Goal: Task Accomplishment & Management: Manage account settings

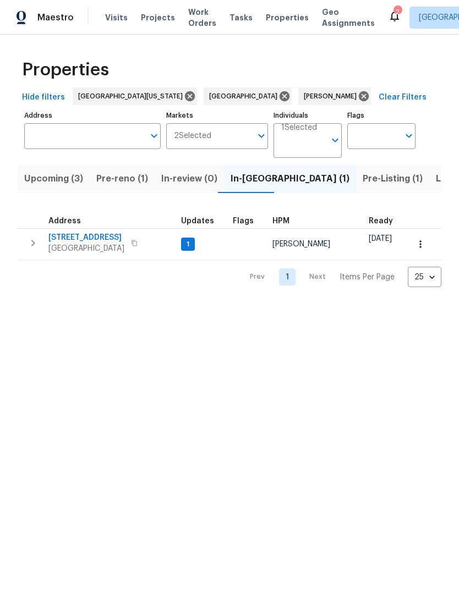
click at [73, 239] on span "354 Saratoga Way" at bounding box center [86, 237] width 76 height 11
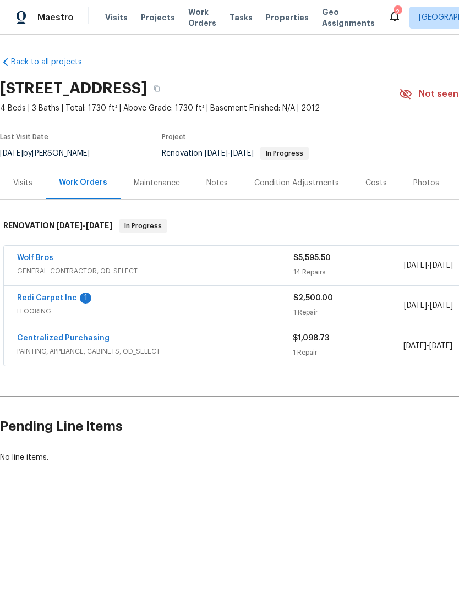
click at [45, 289] on div "Redi Carpet Inc 1 FLOORING $2,500.00 1 Repair [DATE] - [DATE] In Progress" at bounding box center [311, 306] width 614 height 40
click at [26, 295] on link "Redi Carpet Inc" at bounding box center [47, 298] width 60 height 8
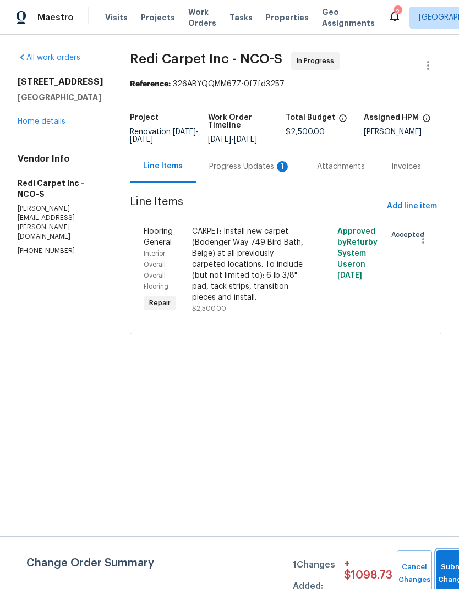
click at [450, 568] on button "Submit Changes" at bounding box center [453, 573] width 35 height 47
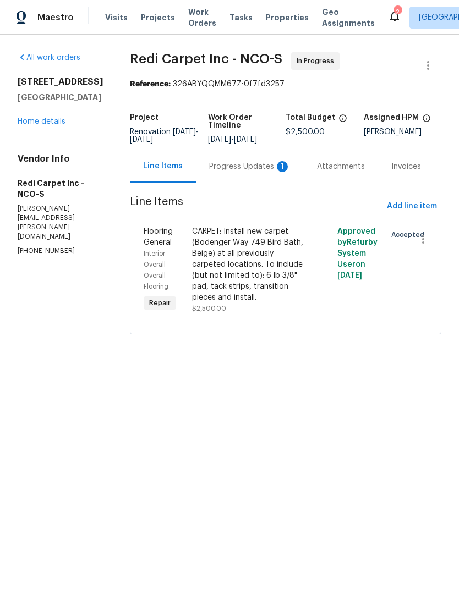
click at [250, 172] on div "Progress Updates 1" at bounding box center [249, 166] width 81 height 11
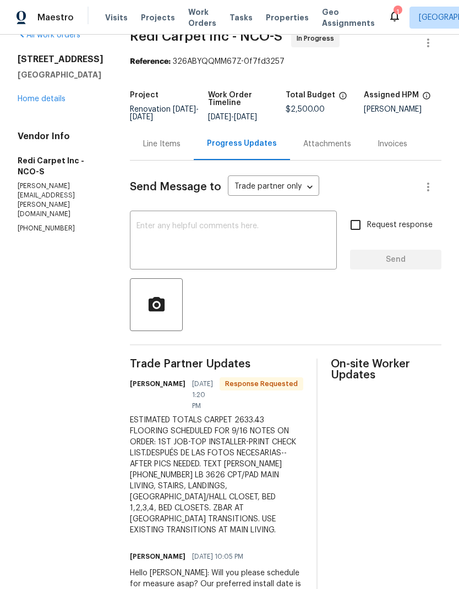
scroll to position [22, 0]
click at [312, 243] on textarea at bounding box center [233, 242] width 194 height 38
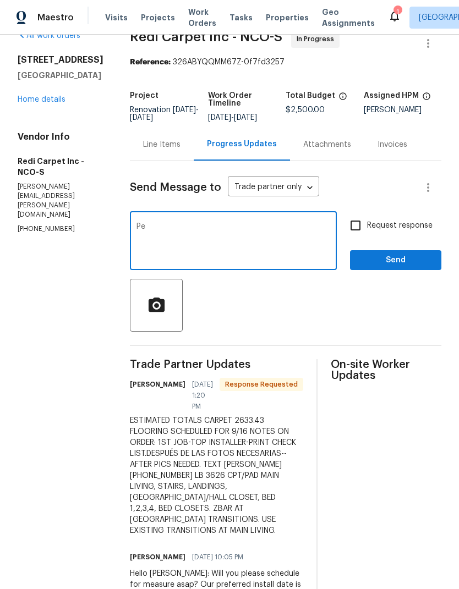
type textarea "P"
click at [197, 229] on div "Hello [PERSON_NAME]: Thank you for rescheduling this job to Weds 9/17. x ​" at bounding box center [233, 242] width 207 height 56
click at [310, 261] on textarea "Hello [PERSON_NAME]: Thank you for rescheduling this job to Weds 9/17." at bounding box center [233, 242] width 194 height 38
click at [253, 261] on textarea "Hello [PERSON_NAME]: Thank you for rescheduling this job to Weds 9/17." at bounding box center [233, 242] width 194 height 38
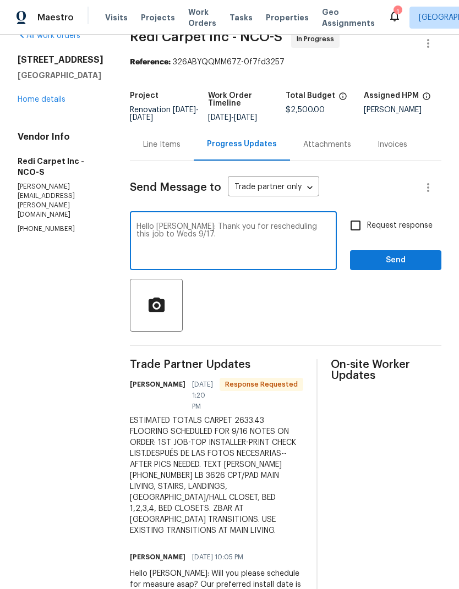
click at [277, 236] on textarea "Hello [PERSON_NAME]: Thank you for rescheduling this job to Weds 9/17." at bounding box center [233, 242] width 194 height 38
click at [189, 250] on textarea "Hello [PERSON_NAME]: Thank you for rescheduling this job to Weds 9/17." at bounding box center [233, 242] width 194 height 38
click at [240, 251] on textarea "Hello [PERSON_NAME]: Thank you for rescheduling this job to Weds 9/17." at bounding box center [233, 242] width 194 height 38
click at [162, 238] on textarea "Hello [PERSON_NAME]: Per our phone conversation [DATE], Thank you for reschedul…" at bounding box center [233, 242] width 194 height 38
type textarea "Hello [PERSON_NAME]: Per our phone conversation [DATE], thank you for reschedul…"
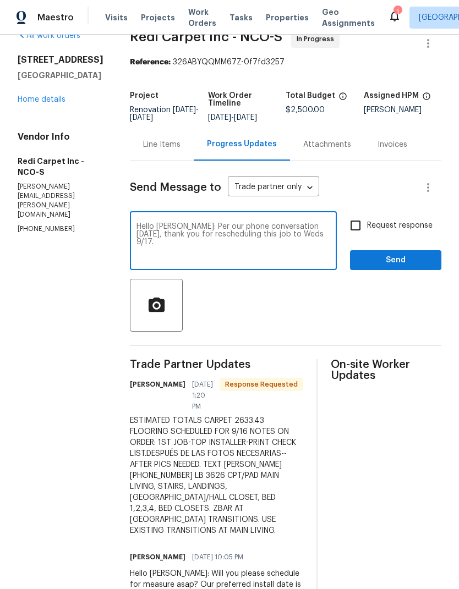
click at [360, 227] on input "Request response" at bounding box center [355, 225] width 23 height 23
checkbox input "true"
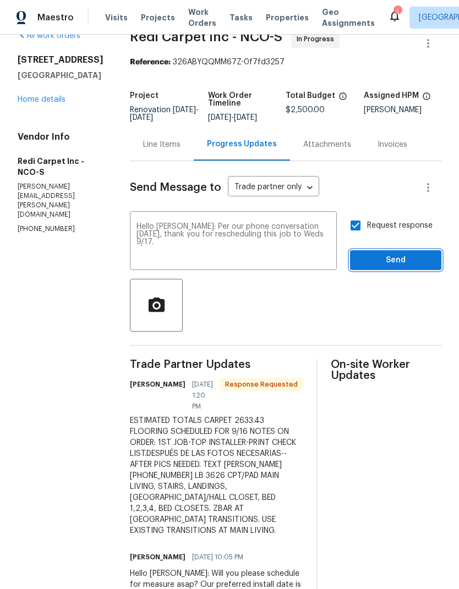
click at [404, 265] on span "Send" at bounding box center [395, 260] width 74 height 14
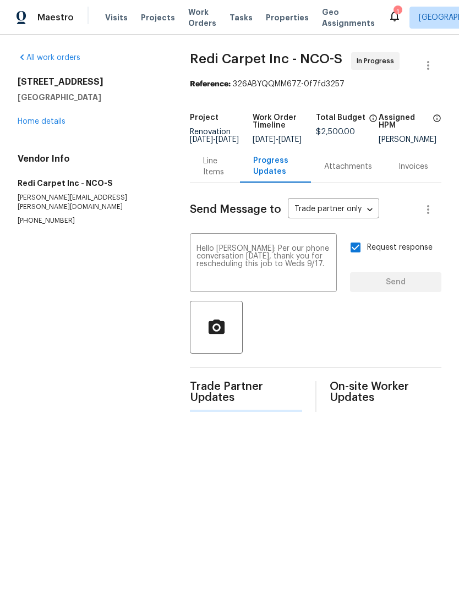
scroll to position [0, 0]
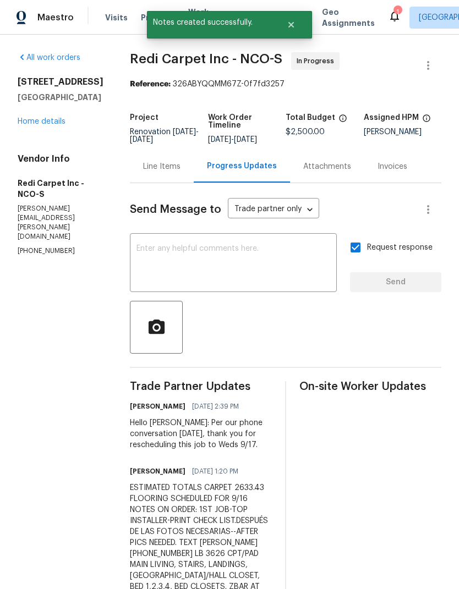
click at [27, 109] on div "[STREET_ADDRESS] Home details" at bounding box center [61, 101] width 86 height 51
click at [44, 109] on div "[STREET_ADDRESS] Home details" at bounding box center [61, 101] width 86 height 51
click at [37, 112] on div "[STREET_ADDRESS] Home details" at bounding box center [61, 101] width 86 height 51
click at [177, 182] on div "Line Items" at bounding box center [162, 166] width 64 height 32
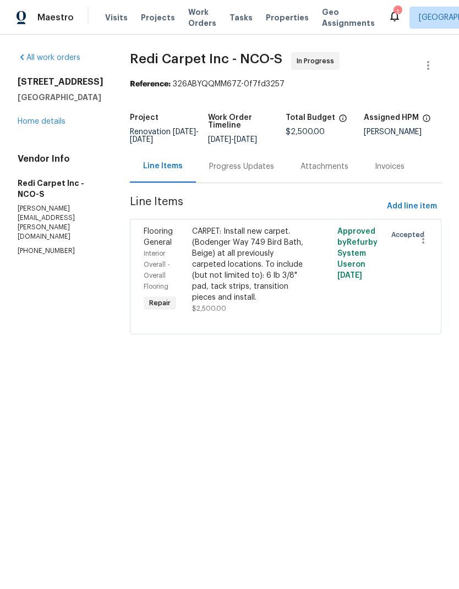
click at [241, 172] on div "Progress Updates" at bounding box center [241, 166] width 65 height 11
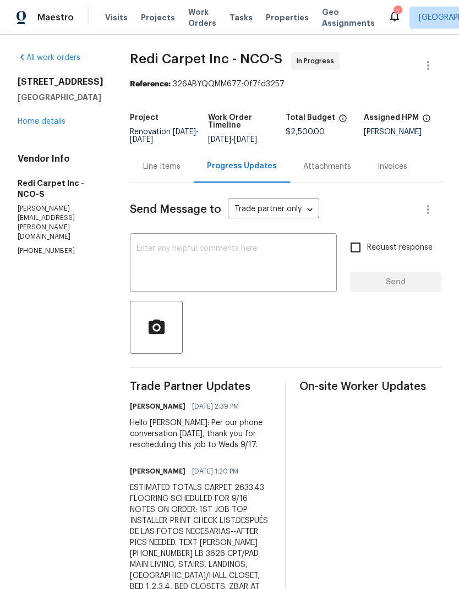
click at [164, 172] on div "Line Items" at bounding box center [161, 166] width 37 height 11
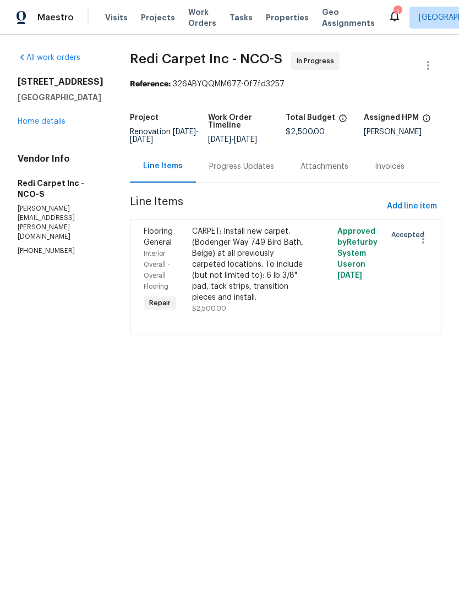
click at [230, 261] on div "CARPET: Install new carpet. (Bodenger Way 749 Bird Bath, Beige) at all previous…" at bounding box center [249, 264] width 114 height 77
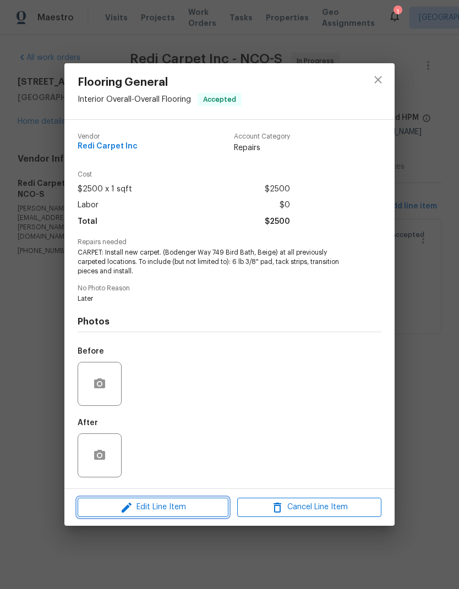
click at [141, 512] on span "Edit Line Item" at bounding box center [153, 507] width 144 height 14
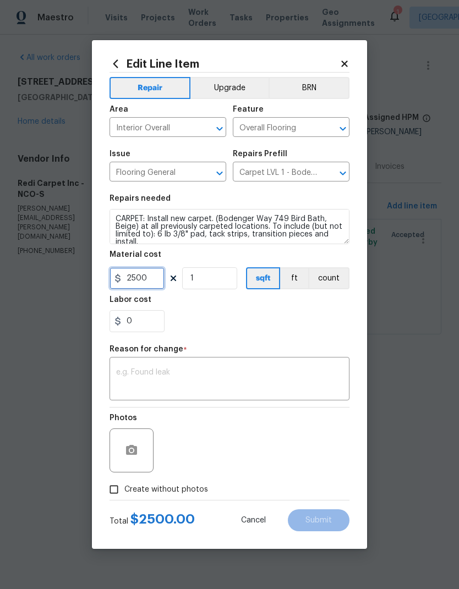
click at [141, 279] on input "2500" at bounding box center [136, 278] width 55 height 22
type input "2633.43"
click at [351, 317] on div "Edit Line Item Repair Upgrade BRN Area Interior Overall ​ Feature Overall Floor…" at bounding box center [229, 294] width 275 height 509
click at [340, 374] on textarea at bounding box center [229, 379] width 227 height 23
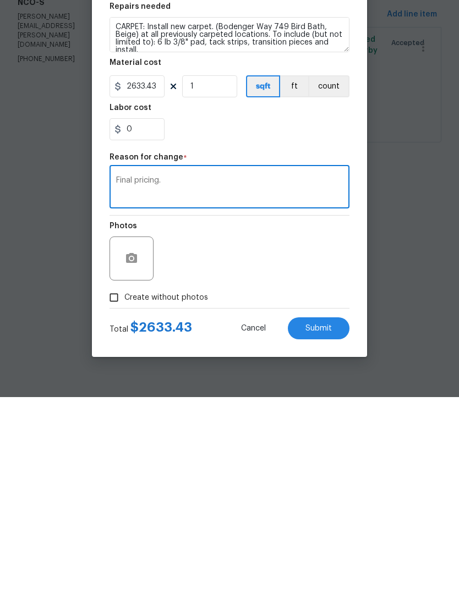
type textarea "Final pricing."
click at [338, 509] on button "Submit" at bounding box center [319, 520] width 62 height 22
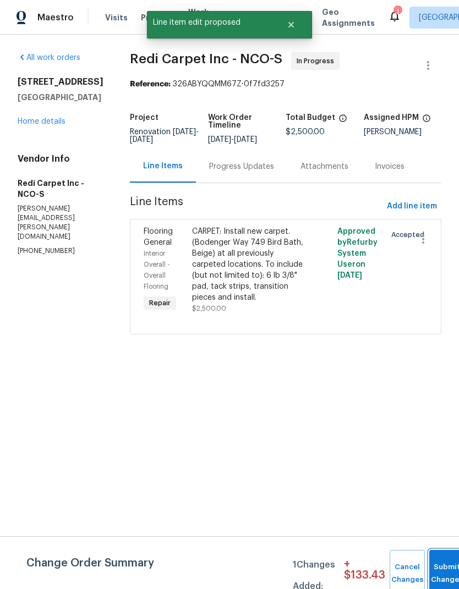
click at [429, 571] on button "Submit Changes" at bounding box center [446, 573] width 35 height 47
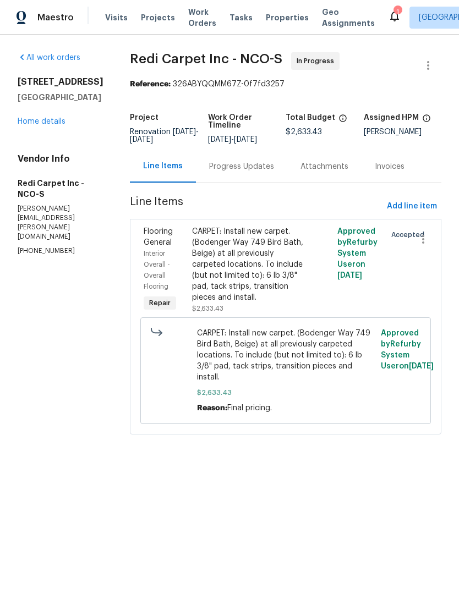
click at [24, 124] on link "Home details" at bounding box center [42, 122] width 48 height 8
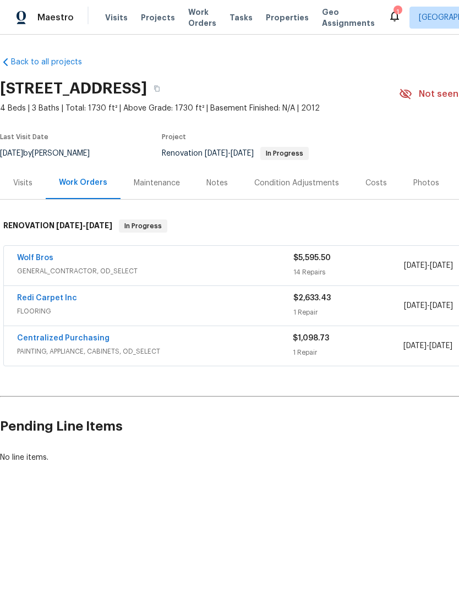
click at [211, 179] on div "Notes" at bounding box center [216, 183] width 21 height 11
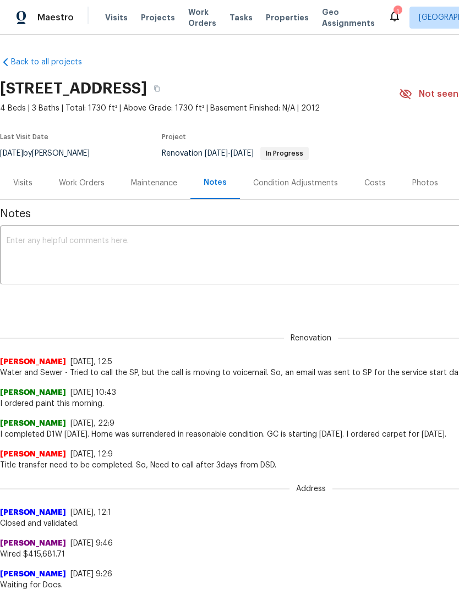
click at [385, 247] on textarea at bounding box center [311, 256] width 608 height 38
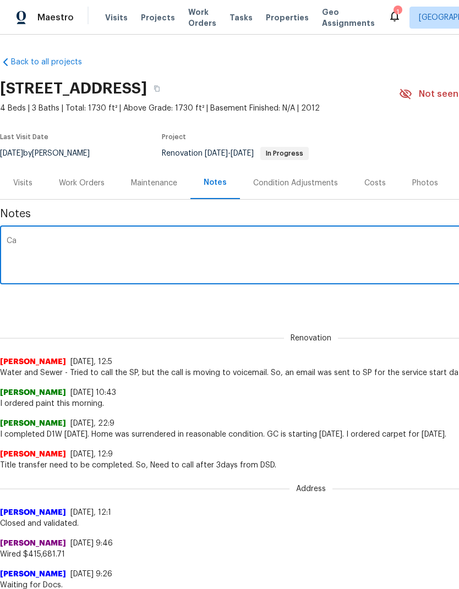
type textarea "C"
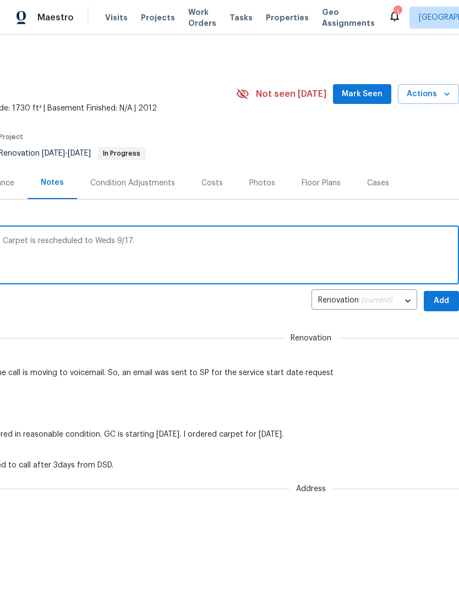
scroll to position [0, 163]
type textarea "GC needs another day due to primer time. Carpet is rescheduled to Weds 9/17."
click at [444, 301] on span "Add" at bounding box center [441, 301] width 18 height 14
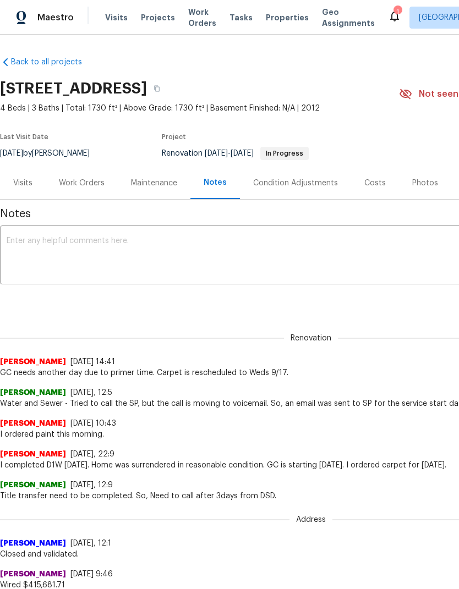
scroll to position [0, 0]
click at [80, 186] on div "Work Orders" at bounding box center [82, 183] width 46 height 11
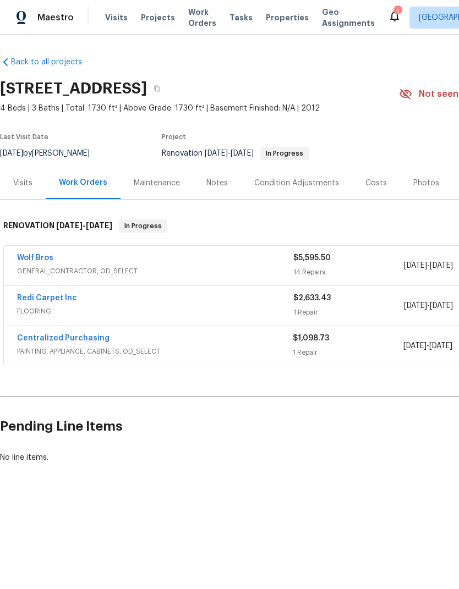
click at [368, 187] on div "Costs" at bounding box center [375, 183] width 21 height 11
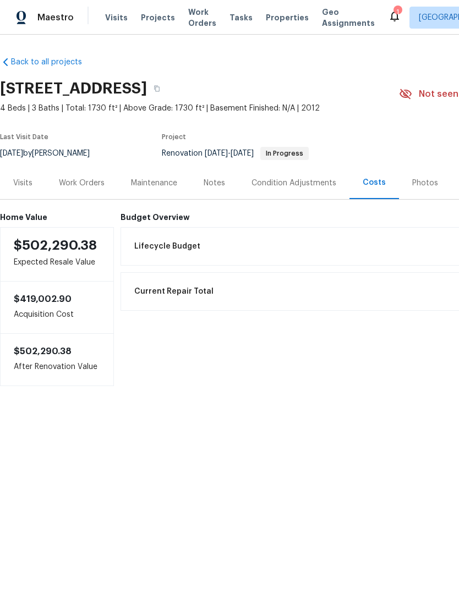
click at [82, 178] on div "Work Orders" at bounding box center [82, 183] width 46 height 11
